Goal: Navigation & Orientation: Understand site structure

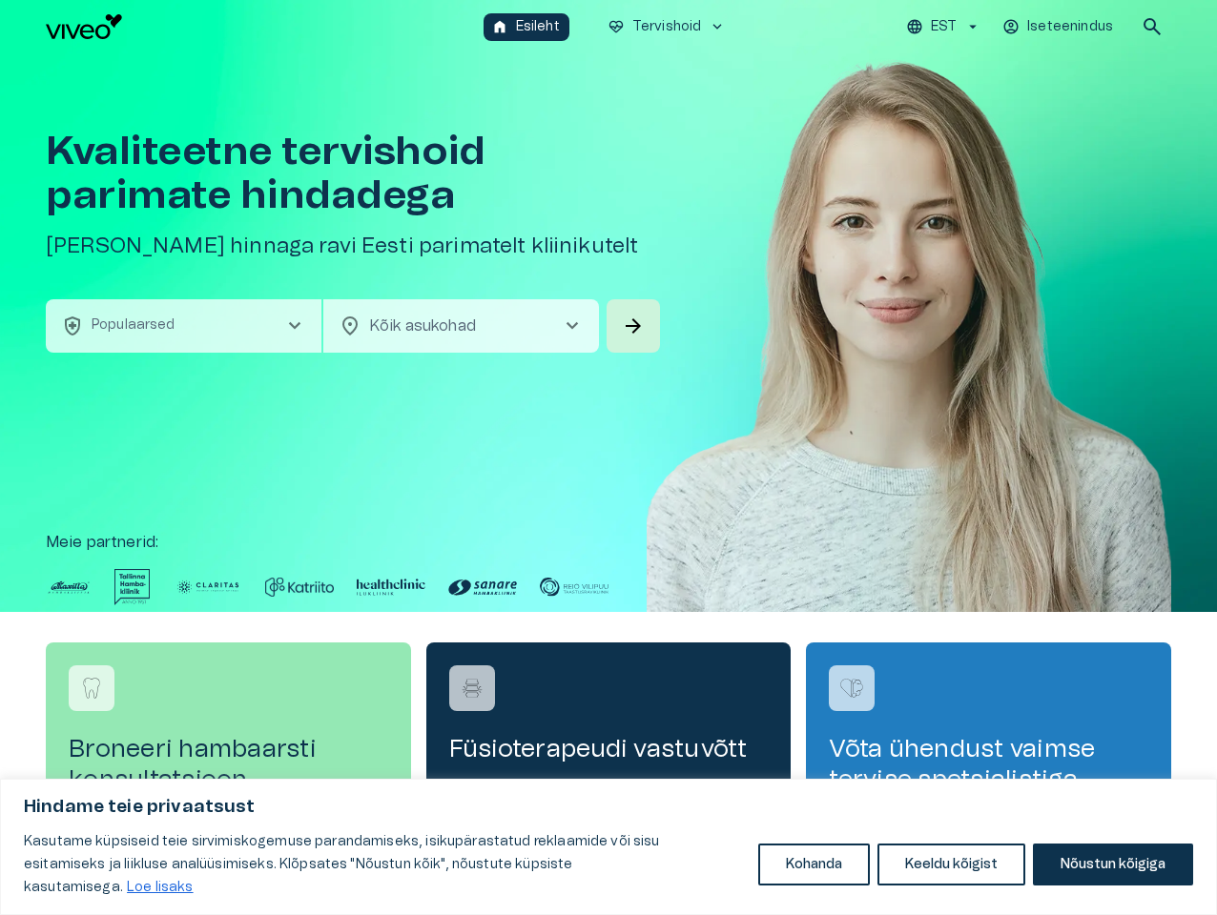
click at [813, 876] on button "Kohanda" at bounding box center [814, 865] width 112 height 42
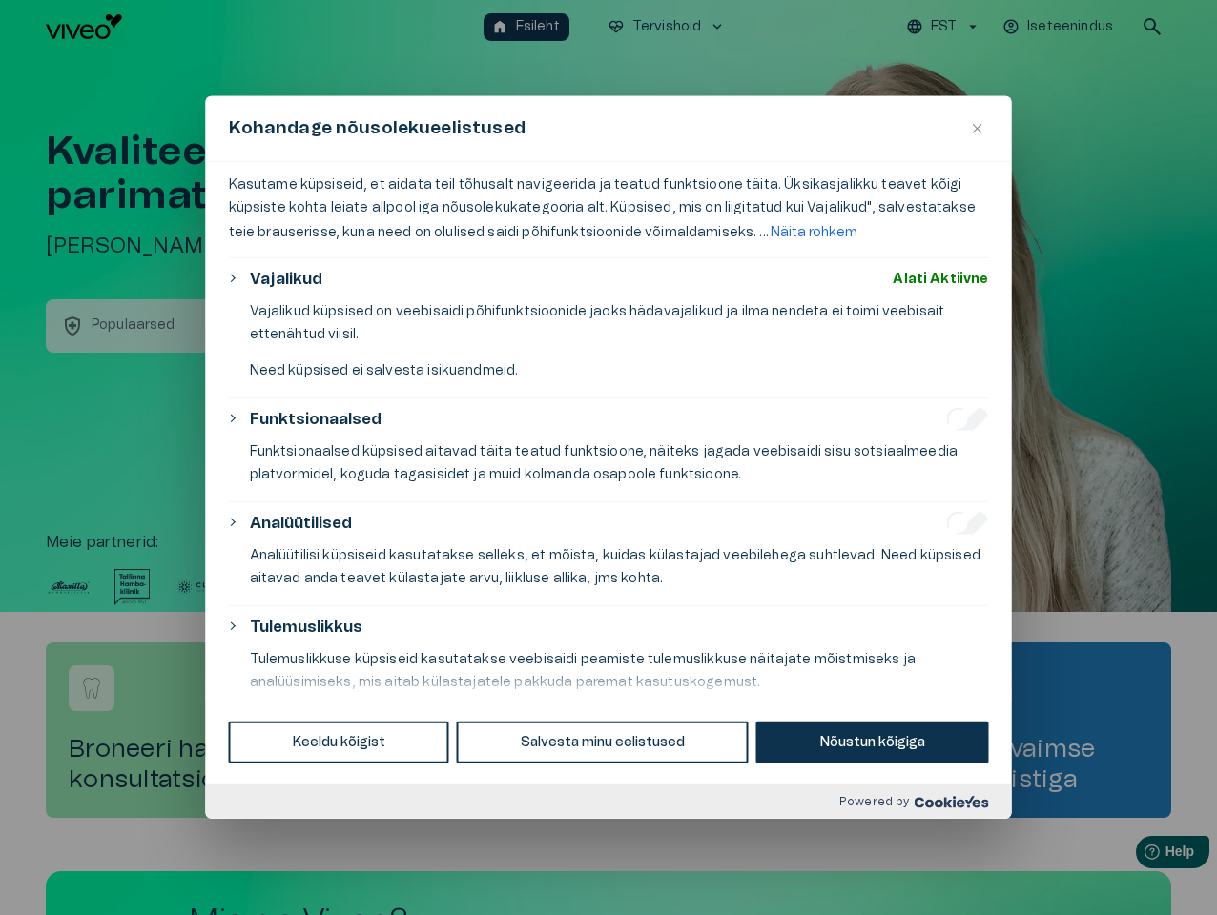
click at [952, 876] on body "Hindame teie privaatsust Kasutame küpsiseid teie sirvimiskogemuse parandamiseks…" at bounding box center [608, 457] width 1217 height 915
click at [1112, 876] on div at bounding box center [608, 457] width 1217 height 915
click at [608, 458] on p "Funktsionaalsed küpsised aitavad täita teatud funktsioone, näiteks jagada veebi…" at bounding box center [619, 463] width 739 height 46
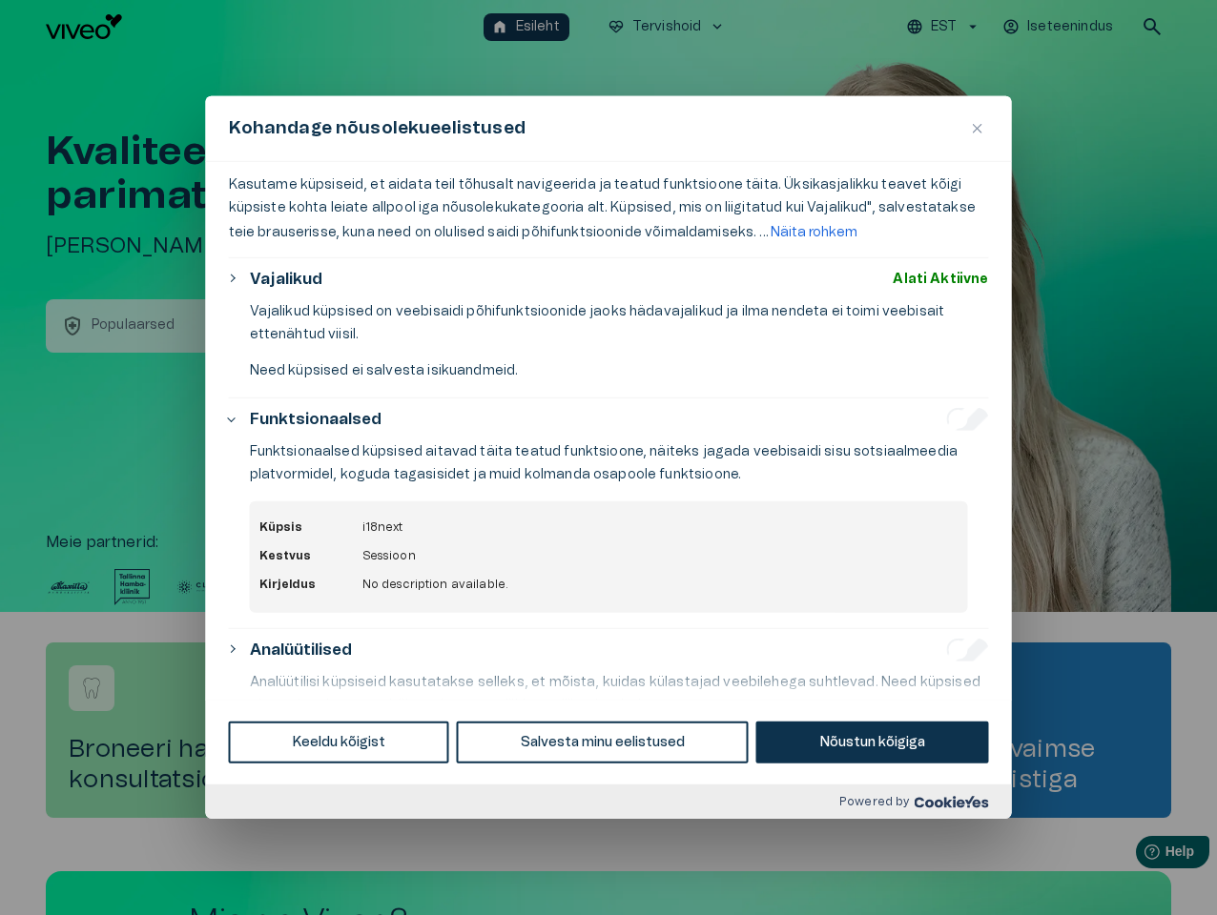
click at [946, 27] on div at bounding box center [608, 457] width 1217 height 915
click at [1059, 27] on div at bounding box center [608, 457] width 1217 height 915
click at [1152, 27] on div at bounding box center [608, 457] width 1217 height 915
click at [183, 326] on div at bounding box center [608, 457] width 1217 height 915
click at [461, 326] on p "Vajalikud küpsised on veebisaidi põhifunktsioonide jaoks hädavajalikud ja ilma …" at bounding box center [619, 323] width 739 height 46
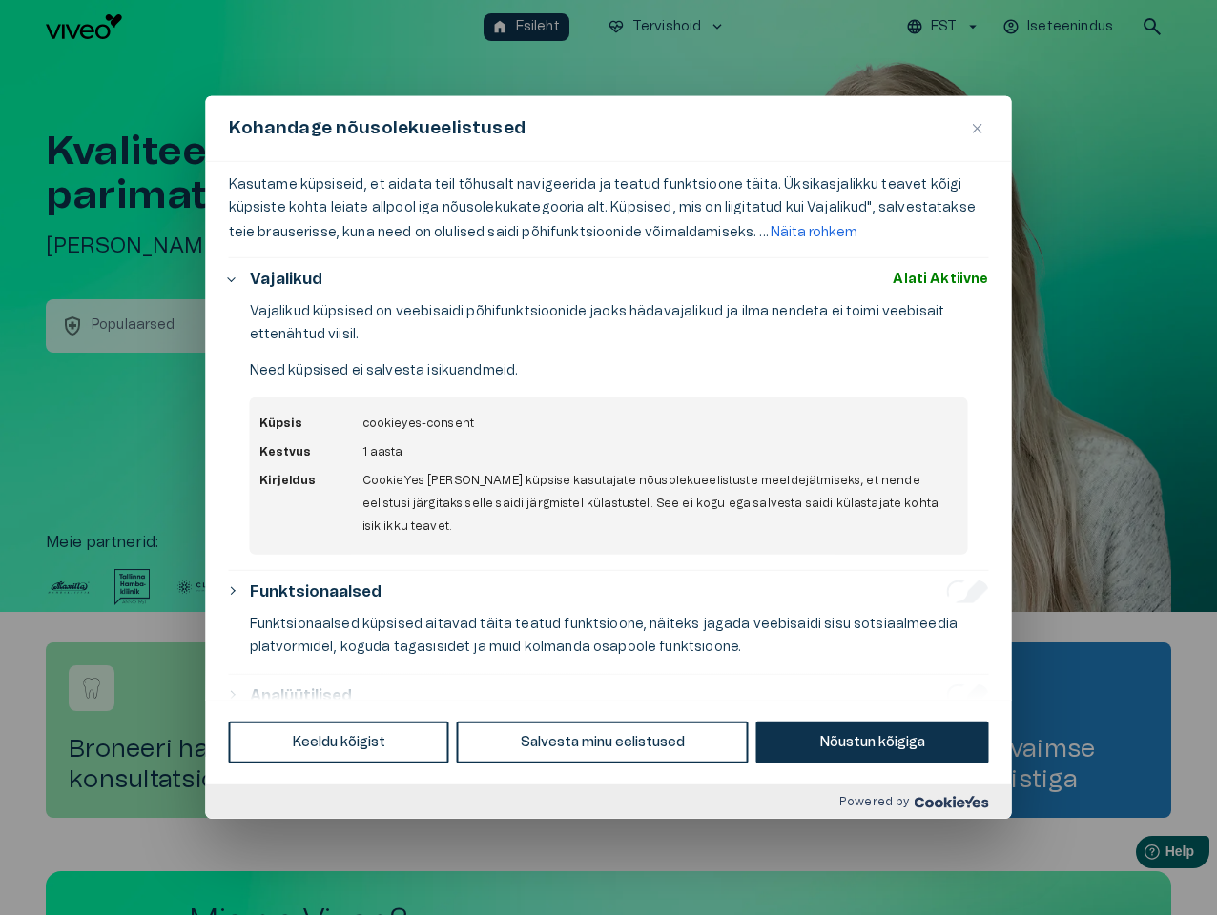
click at [633, 326] on p "Vajalikud küpsised on veebisaidi põhifunktsioonide jaoks hädavajalikud ja ilma …" at bounding box center [619, 323] width 739 height 46
